Goal: Check status: Check status

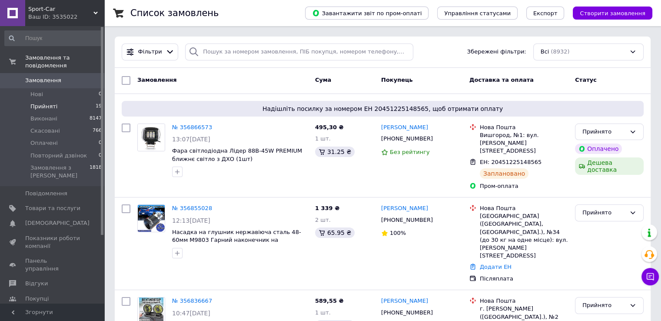
click at [52, 103] on li "Прийняті 19" at bounding box center [53, 106] width 107 height 12
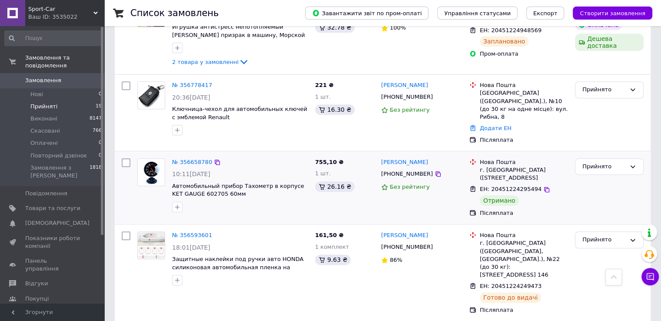
scroll to position [912, 0]
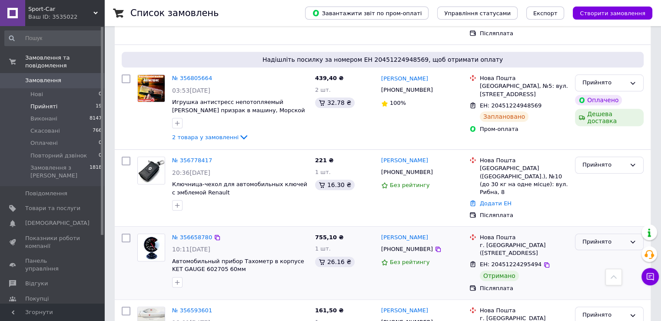
click at [608, 237] on div "Прийнято" at bounding box center [603, 241] width 43 height 9
click at [599, 252] on li "Виконано" at bounding box center [609, 260] width 68 height 16
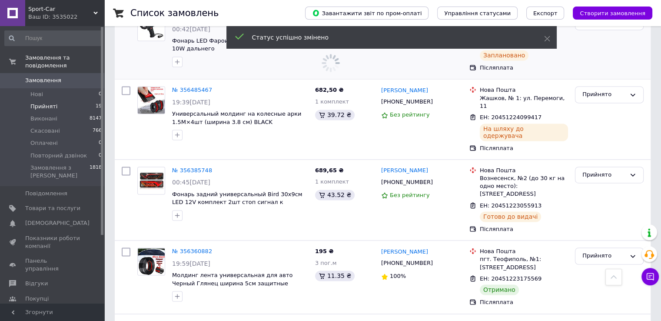
scroll to position [1303, 0]
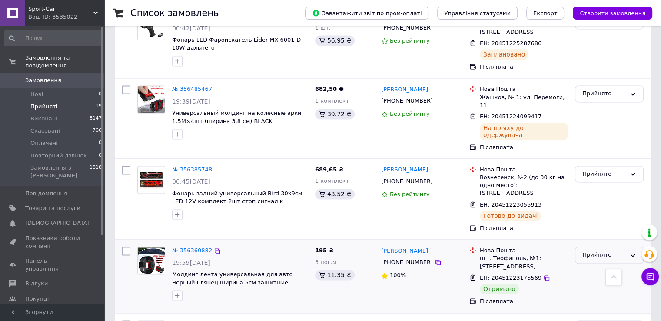
click at [600, 250] on div "Прийнято" at bounding box center [603, 254] width 43 height 9
click at [599, 265] on li "Виконано" at bounding box center [609, 273] width 68 height 16
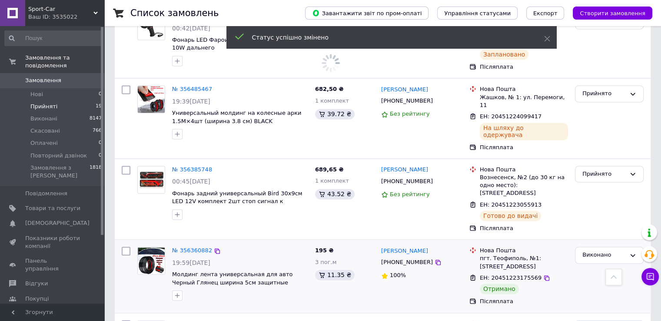
scroll to position [1387, 0]
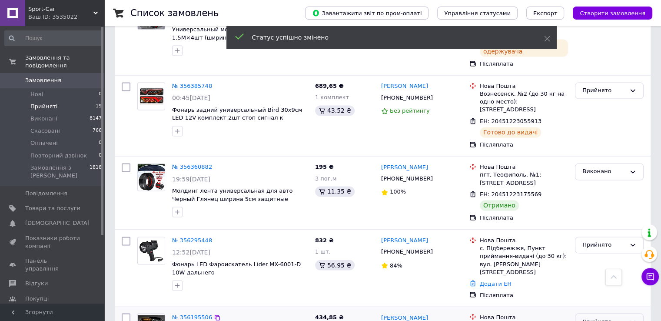
click at [600, 317] on div "Прийнято" at bounding box center [603, 321] width 43 height 9
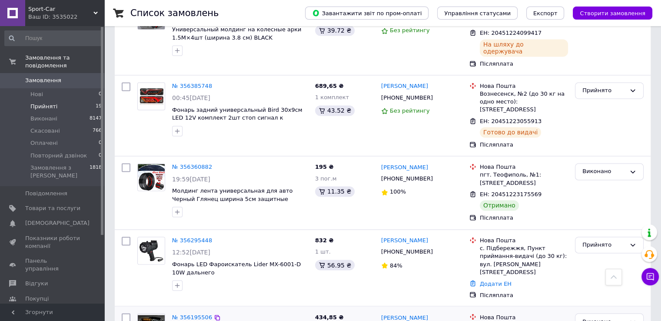
click at [62, 306] on link "Каталог ProSale" at bounding box center [53, 313] width 107 height 15
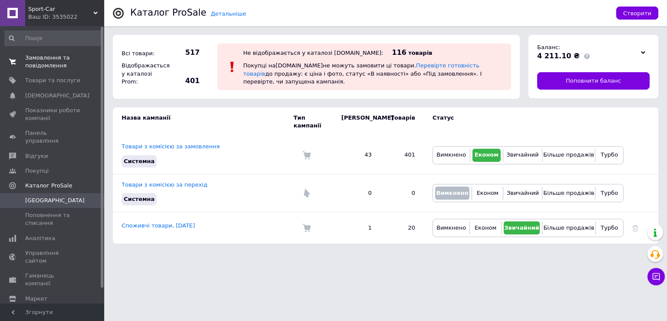
click at [45, 63] on span "Замовлення та повідомлення" at bounding box center [52, 62] width 55 height 16
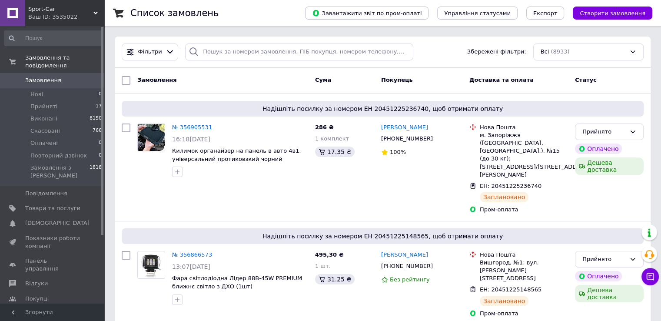
click at [38, 309] on span "Каталог ProSale" at bounding box center [48, 313] width 47 height 8
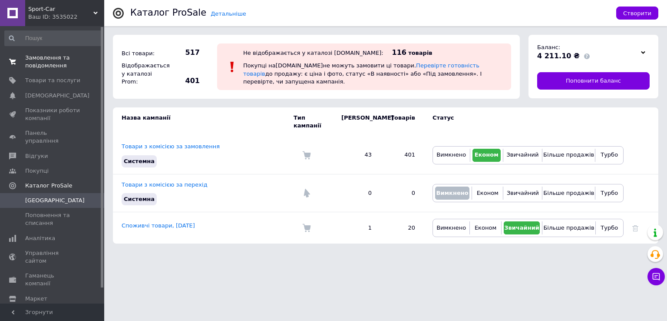
click at [33, 60] on span "Замовлення та повідомлення" at bounding box center [52, 62] width 55 height 16
